Goal: Find contact information: Find contact information

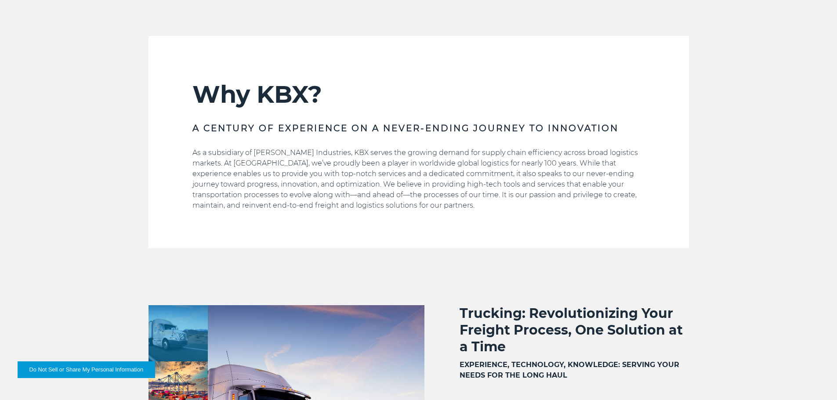
scroll to position [439, 0]
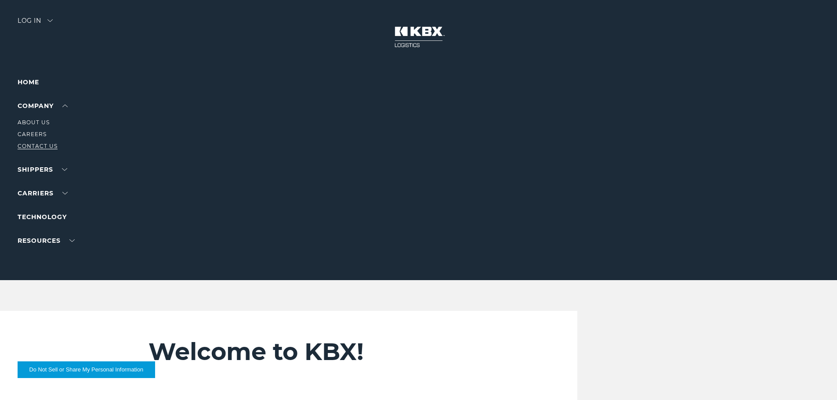
click at [37, 143] on link "Contact Us" at bounding box center [38, 146] width 40 height 7
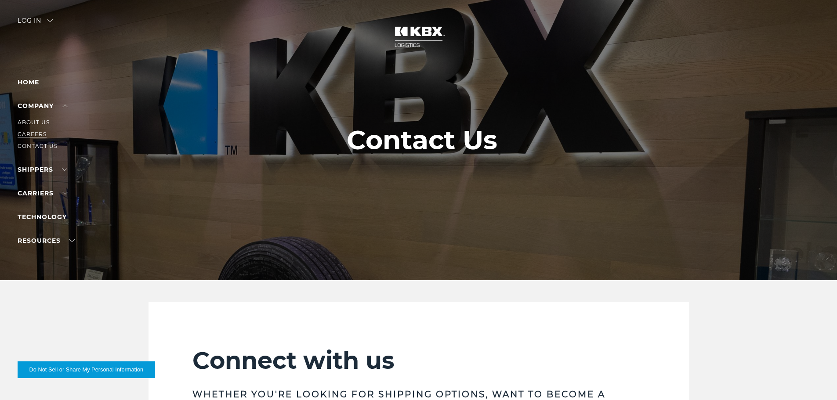
click at [32, 131] on link "Careers" at bounding box center [32, 134] width 29 height 7
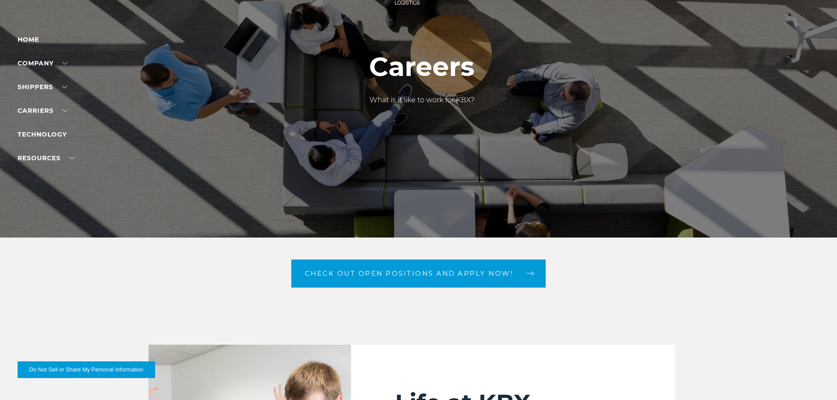
scroll to position [132, 0]
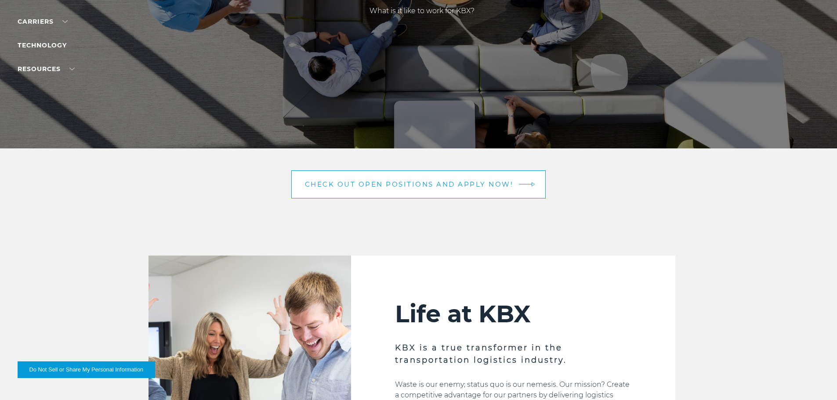
click at [406, 183] on span "Check out open positions and apply now!" at bounding box center [409, 184] width 209 height 7
